Goal: Task Accomplishment & Management: Use online tool/utility

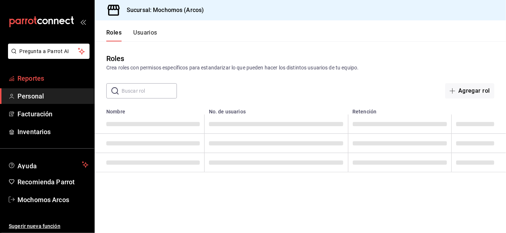
click at [43, 75] on span "Reportes" at bounding box center [52, 79] width 71 height 10
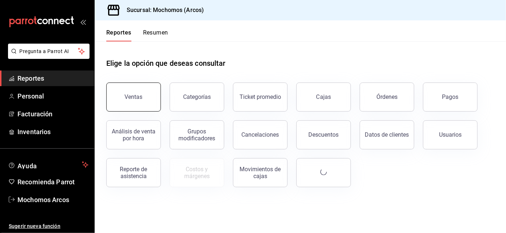
click at [132, 100] on button "Ventas" at bounding box center [133, 97] width 55 height 29
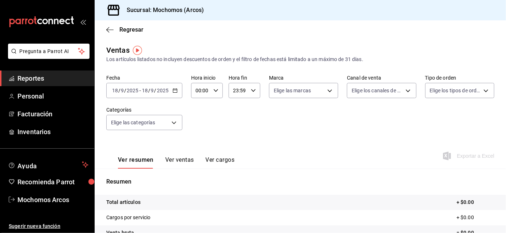
click at [177, 90] on icon "button" at bounding box center [175, 90] width 5 height 5
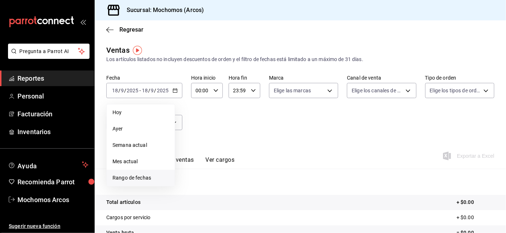
click at [122, 176] on span "Rango de fechas" at bounding box center [140, 178] width 56 height 8
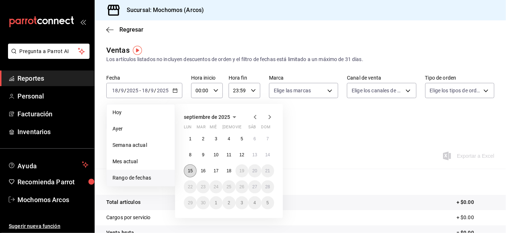
click at [192, 170] on abbr "15" at bounding box center [190, 171] width 5 height 5
click at [193, 170] on button "15" at bounding box center [190, 171] width 13 height 13
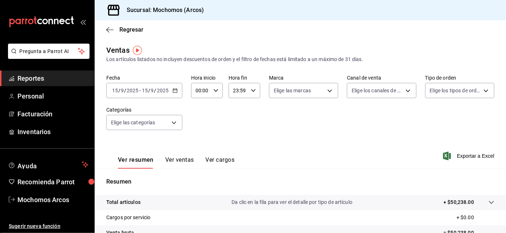
click at [175, 90] on \(Stroke\) "button" at bounding box center [175, 90] width 4 height 0
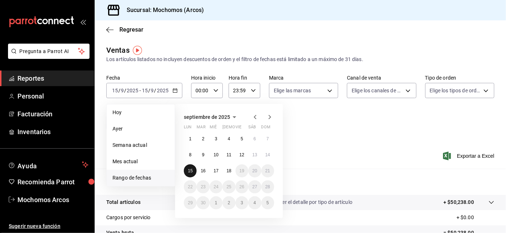
click at [186, 170] on button "15" at bounding box center [190, 171] width 13 height 13
click at [232, 170] on button "18" at bounding box center [228, 171] width 13 height 13
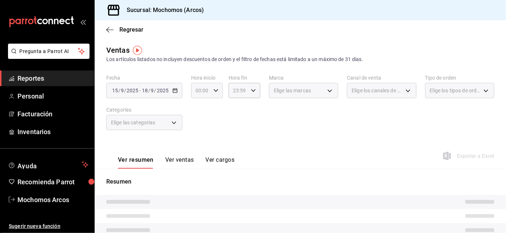
click at [214, 90] on \(Stroke\) "button" at bounding box center [216, 90] width 4 height 3
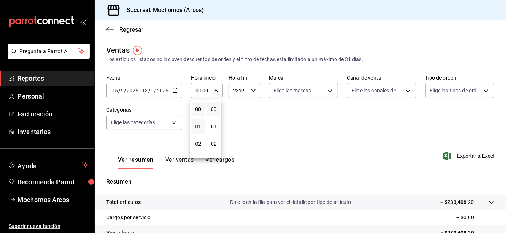
click at [197, 126] on span "01" at bounding box center [198, 127] width 4 height 6
click at [197, 126] on span "05" at bounding box center [198, 125] width 4 height 6
type input "05:00"
click at [249, 90] on div at bounding box center [253, 116] width 506 height 233
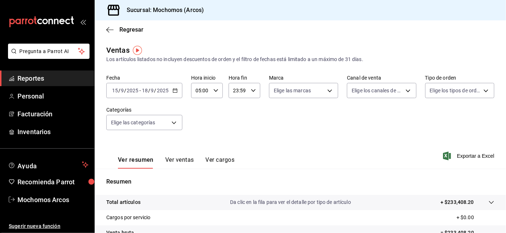
click at [251, 91] on \(Stroke\) "button" at bounding box center [253, 90] width 4 height 3
click at [233, 118] on span "21" at bounding box center [235, 121] width 4 height 6
click at [234, 110] on span "05" at bounding box center [235, 110] width 4 height 6
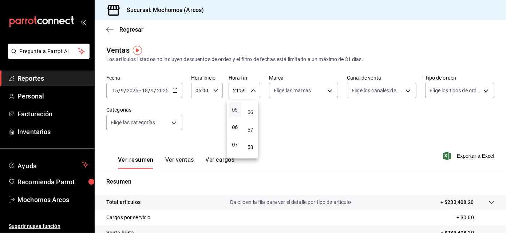
type input "05:59"
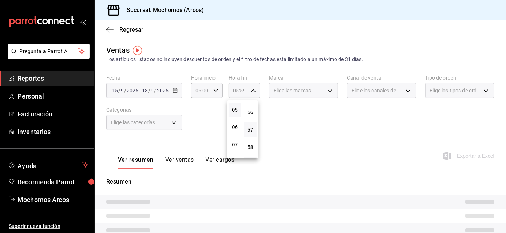
click at [251, 123] on button "57" at bounding box center [250, 130] width 13 height 15
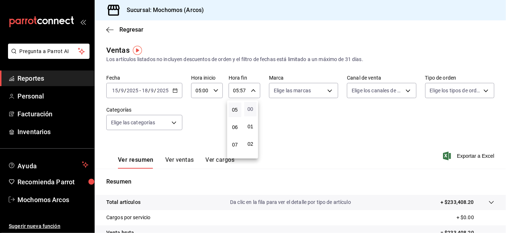
click at [252, 111] on span "00" at bounding box center [251, 109] width 4 height 6
type input "05:00"
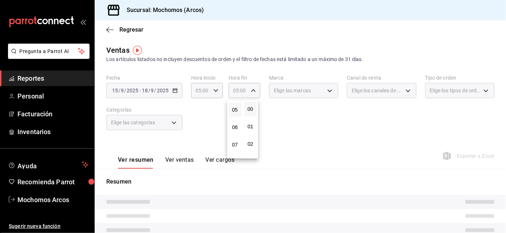
click at [278, 112] on div at bounding box center [253, 116] width 506 height 233
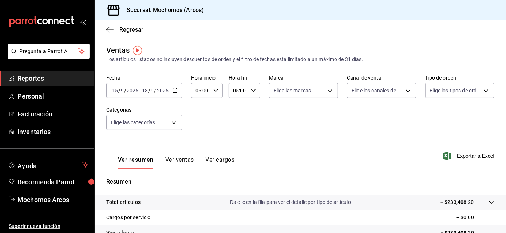
click at [278, 113] on div "Fecha [DATE] [DATE] - [DATE] [DATE] Hora inicio 05:00 Hora inicio Hora fin 05:0…" at bounding box center [300, 107] width 388 height 64
click at [302, 88] on body "Pregunta a Parrot AI Reportes Personal Facturación Inventarios Ayuda Recomienda…" at bounding box center [253, 116] width 506 height 233
click at [295, 116] on span "Ver todas" at bounding box center [298, 119] width 22 height 8
type input "dd36a3dd-8c35-4563-bc3a-0ae6137ce787"
checkbox input "true"
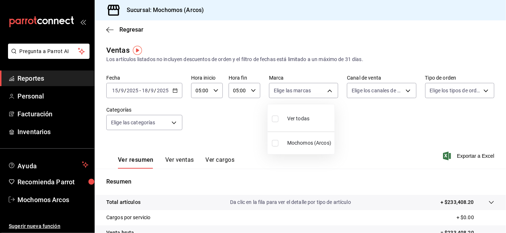
checkbox input "true"
click at [302, 89] on div at bounding box center [253, 116] width 506 height 233
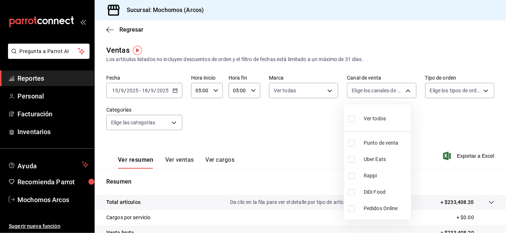
click at [302, 89] on body "Pregunta a Parrot AI Reportes Personal Facturación Inventarios Ayuda Recomienda…" at bounding box center [253, 116] width 506 height 233
click at [302, 119] on span "Ver todos" at bounding box center [375, 119] width 22 height 8
type input "PARROT,UBER_EATS,RAPPI,DIDI_FOOD,ONLINE"
checkbox input "true"
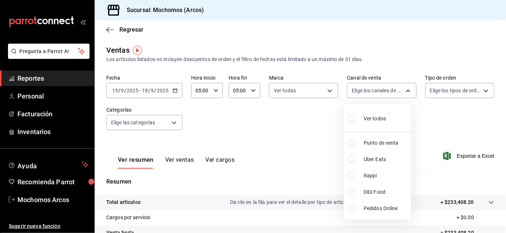
checkbox input "true"
click at [302, 91] on div at bounding box center [253, 116] width 506 height 233
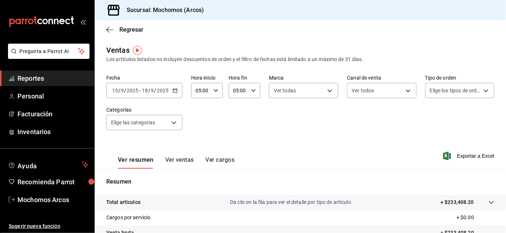
click at [302, 91] on body "Pregunta a Parrot AI Reportes Personal Facturación Inventarios Ayuda Recomienda…" at bounding box center [253, 116] width 506 height 233
click at [302, 118] on span "Ver todos" at bounding box center [451, 119] width 22 height 8
type input "c6b8ee8d-4955-4723-bae1-372b147e207b,27be71f3-ce18-4cfa-bd3b-e966efc6a73f,EXTER…"
checkbox input "true"
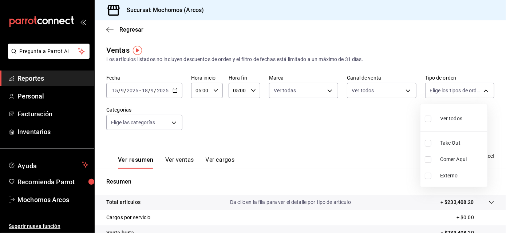
checkbox input "true"
drag, startPoint x: 201, startPoint y: 120, endPoint x: 174, endPoint y: 123, distance: 27.9
click at [174, 123] on div at bounding box center [253, 116] width 506 height 233
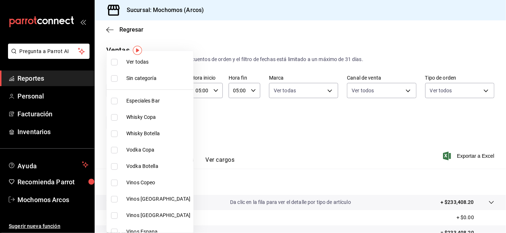
click at [174, 123] on body "Pregunta a Parrot AI Reportes Personal Facturación Inventarios Ayuda Recomienda…" at bounding box center [253, 116] width 506 height 233
click at [149, 59] on span "Ver todas" at bounding box center [158, 62] width 64 height 8
type input "7597c5c0-c189-439a-a9b1-46cc8ee7ac78,78dcea9d-0226-4a72-8dbe-4ec0b47d6941,3e6ec…"
checkbox input "true"
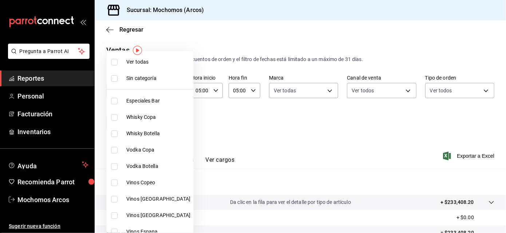
checkbox input "true"
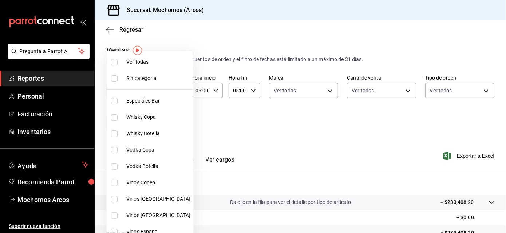
checkbox input "true"
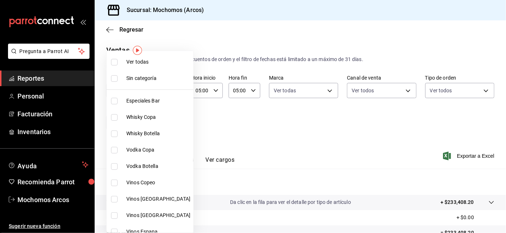
checkbox input "true"
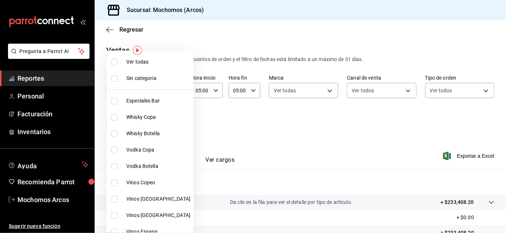
checkbox input "true"
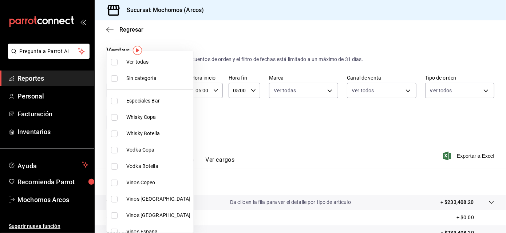
checkbox input "true"
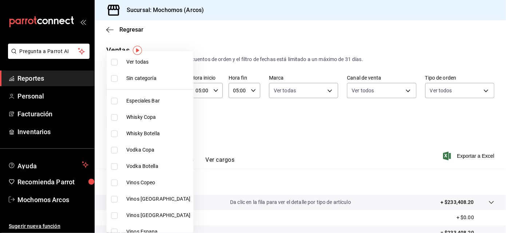
checkbox input "true"
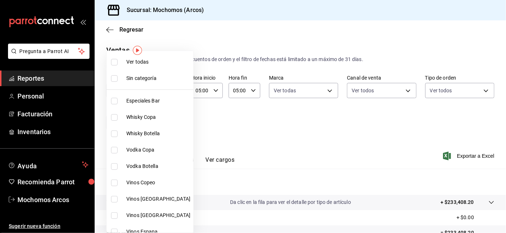
checkbox input "true"
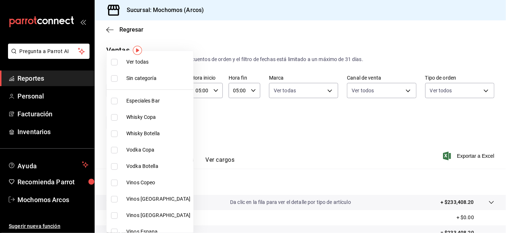
checkbox input "true"
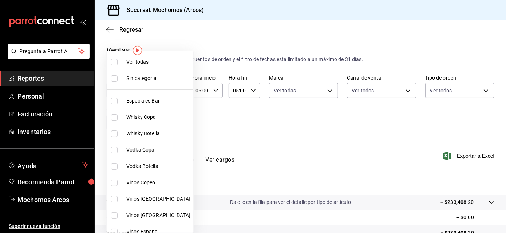
checkbox input "true"
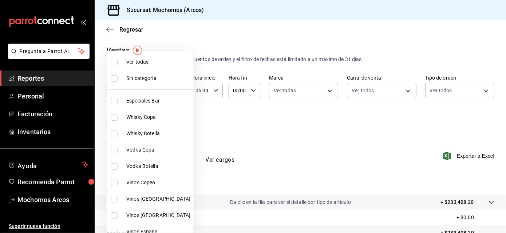
checkbox input "true"
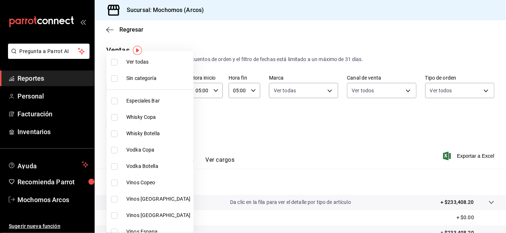
checkbox input "true"
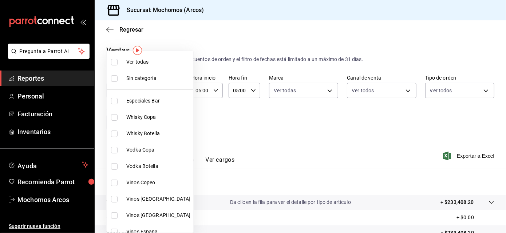
checkbox input "true"
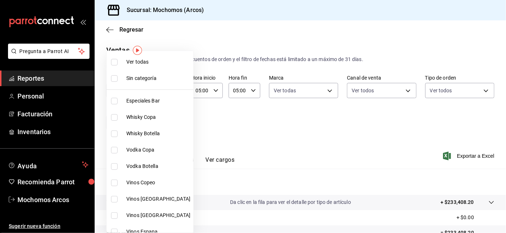
checkbox input "true"
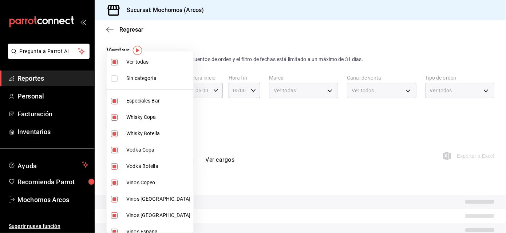
click at [149, 59] on span "Ver todas" at bounding box center [158, 62] width 64 height 8
checkbox input "false"
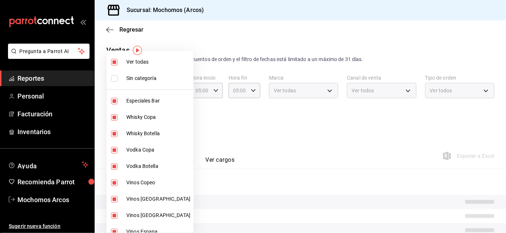
checkbox input "false"
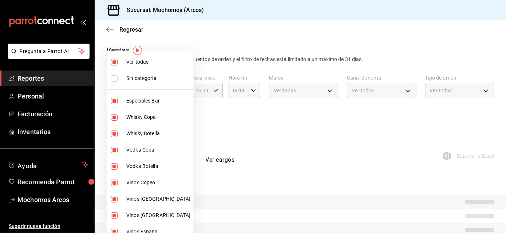
checkbox input "false"
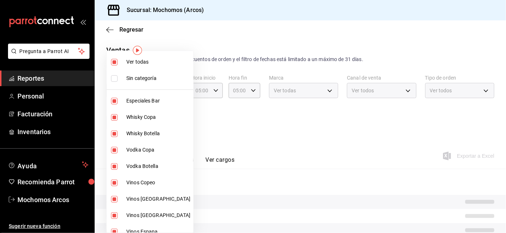
checkbox input "false"
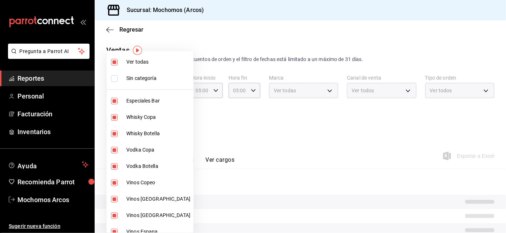
checkbox input "false"
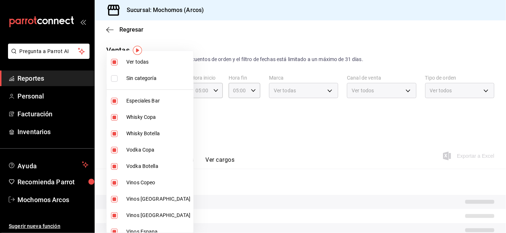
checkbox input "false"
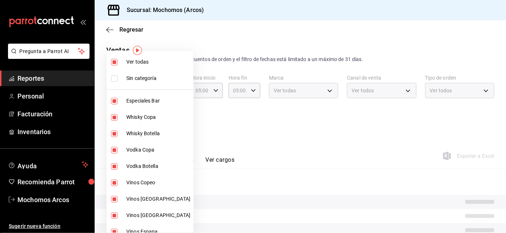
checkbox input "false"
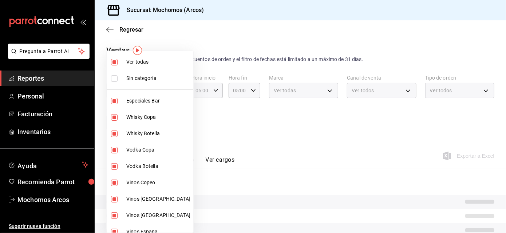
checkbox input "false"
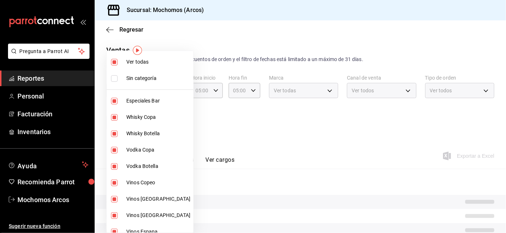
checkbox input "false"
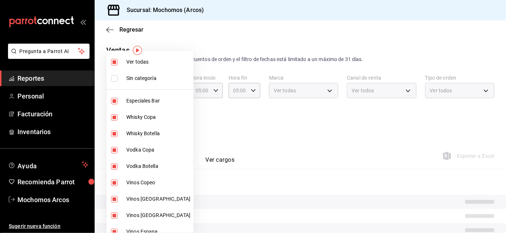
checkbox input "false"
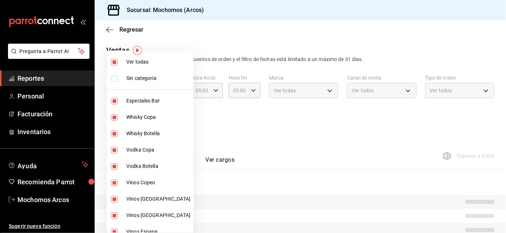
checkbox input "false"
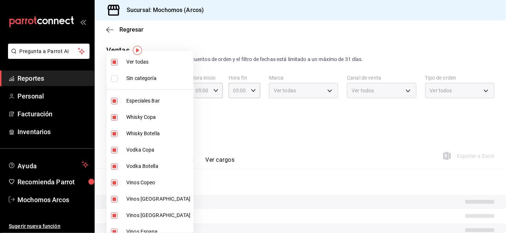
checkbox input "false"
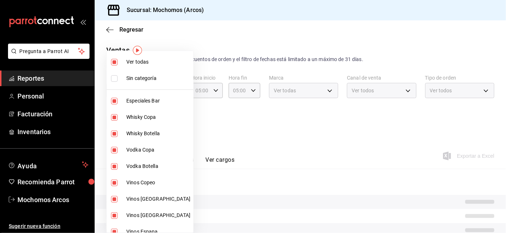
checkbox input "false"
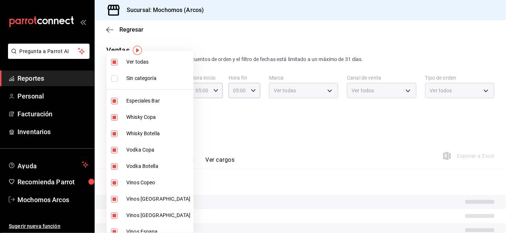
checkbox input "false"
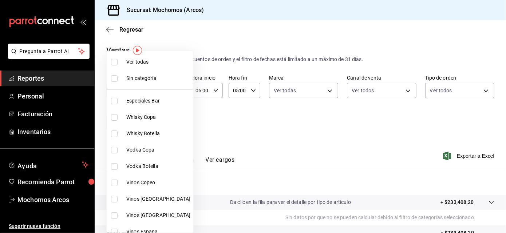
click at [288, 131] on div at bounding box center [253, 116] width 506 height 233
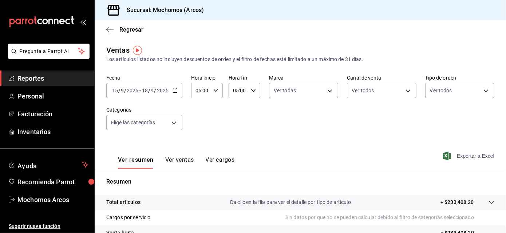
click at [302, 156] on span "Exportar a Excel" at bounding box center [469, 156] width 50 height 9
